Goal: Task Accomplishment & Management: Manage account settings

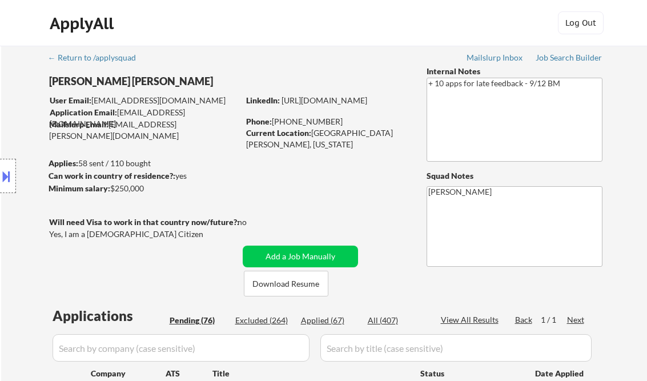
select select ""pending""
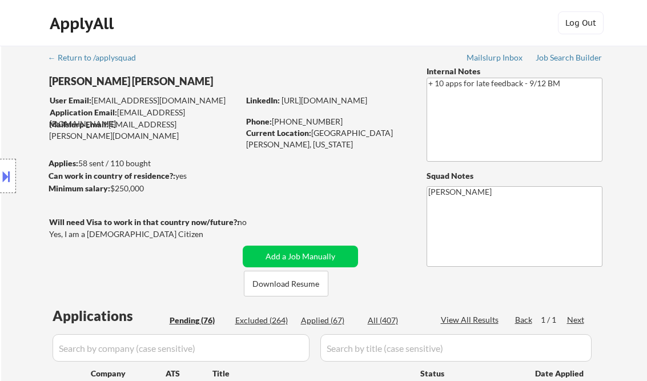
select select ""pending""
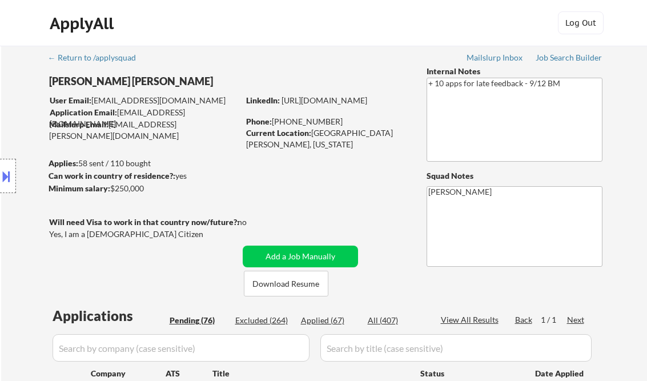
select select ""pending""
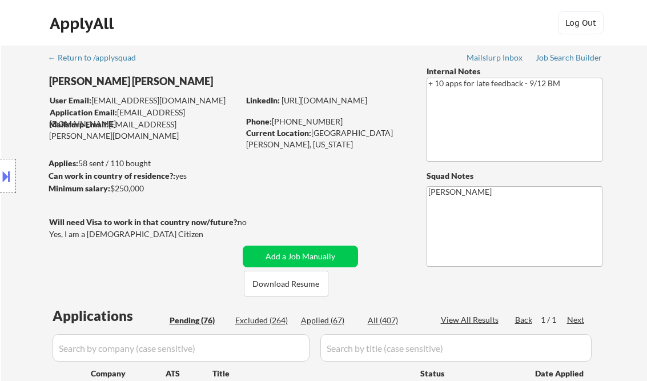
select select ""pending""
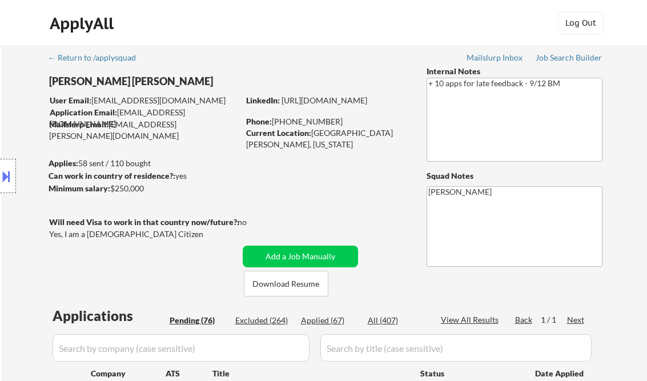
select select ""pending""
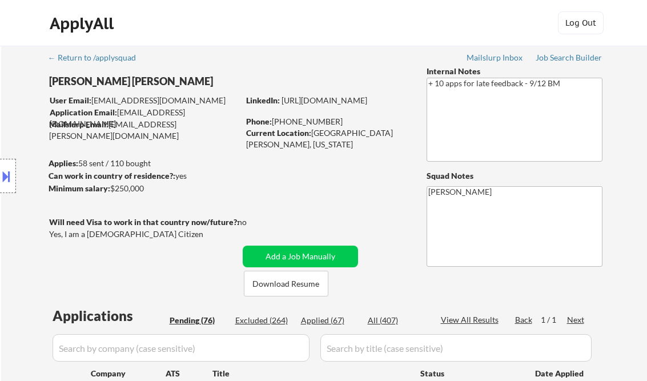
select select ""pending""
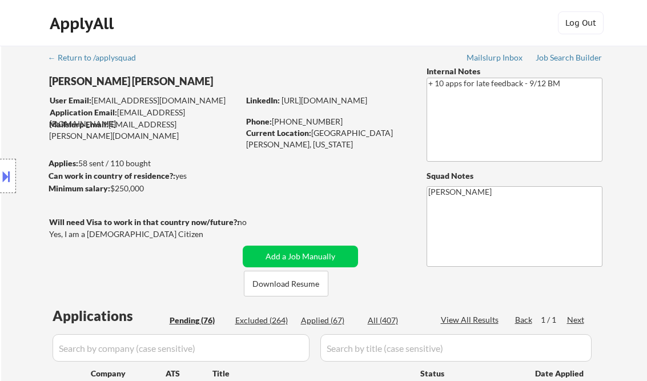
select select ""pending""
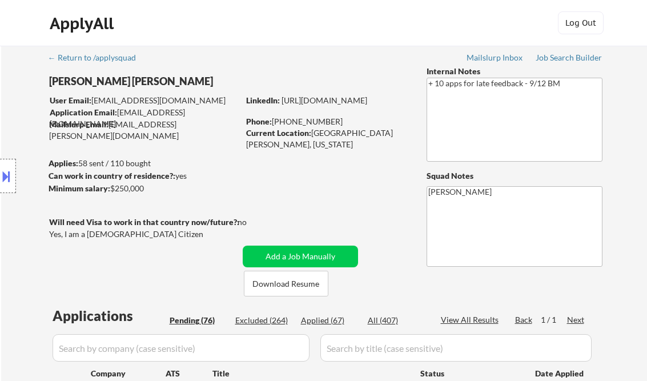
select select ""pending""
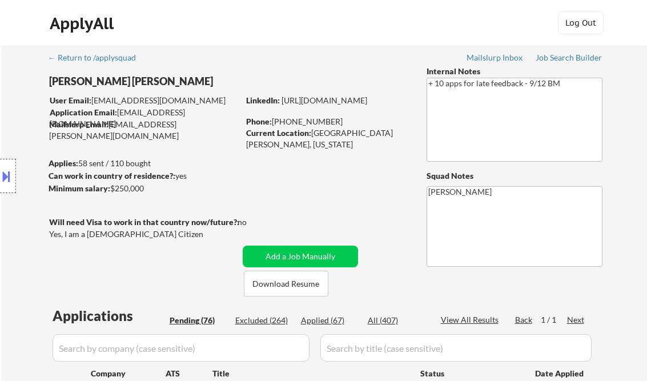
select select ""pending""
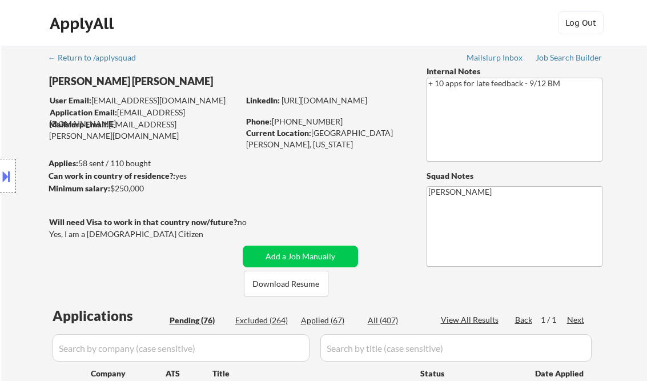
select select ""pending""
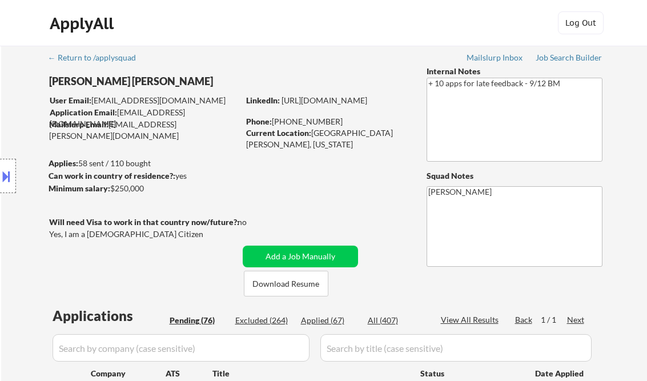
select select ""pending""
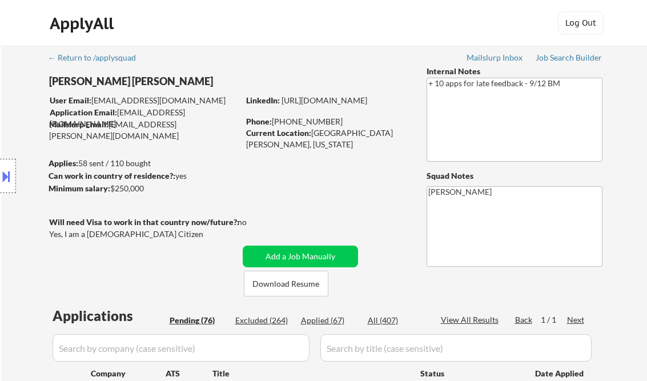
select select ""pending""
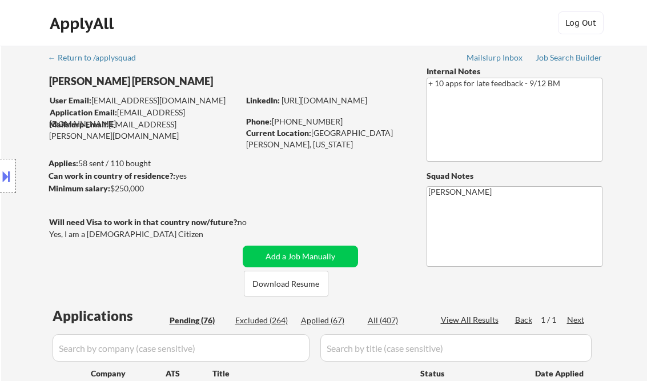
select select ""pending""
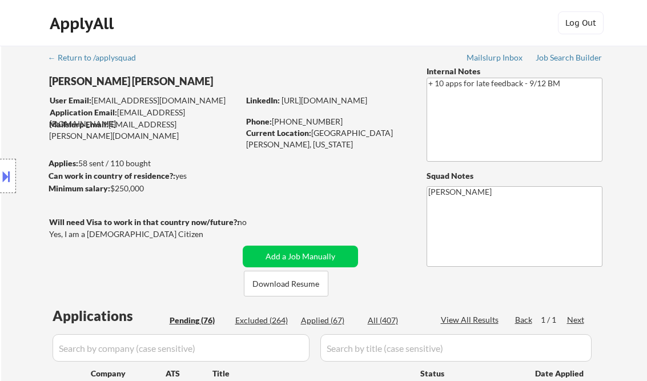
select select ""pending""
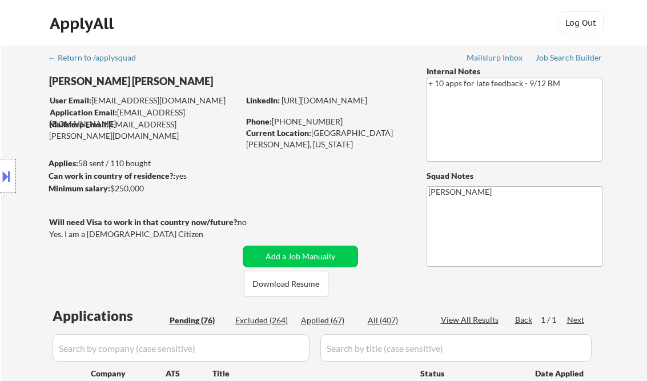
select select ""pending""
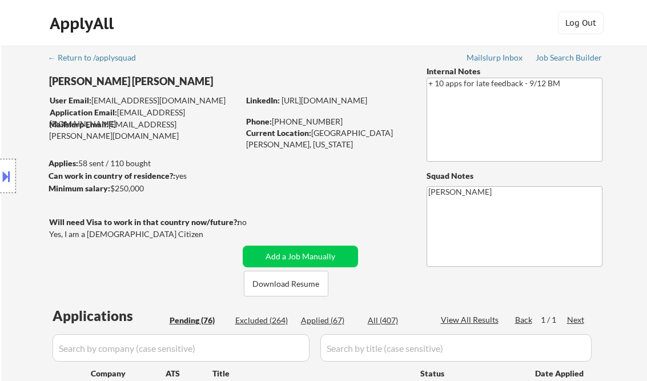
select select ""pending""
